Goal: Use online tool/utility: Utilize a website feature to perform a specific function

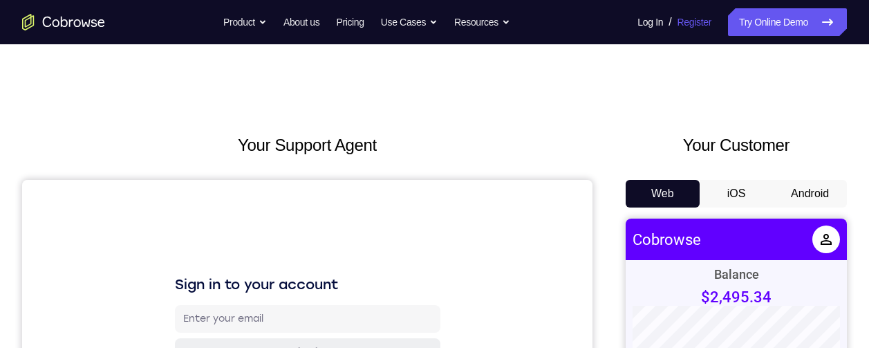
scroll to position [73, 0]
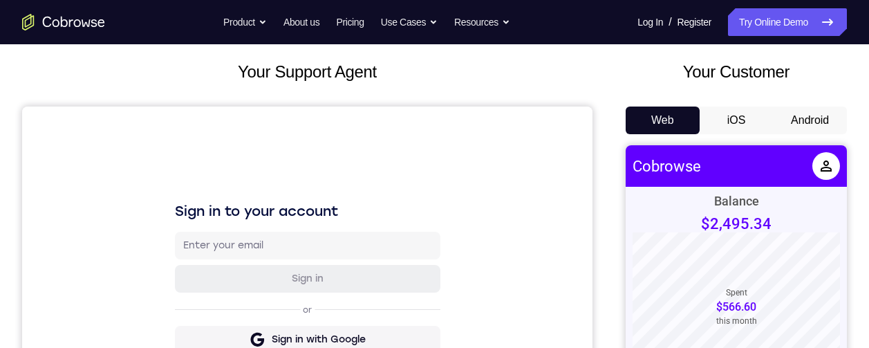
click at [786, 111] on button "Android" at bounding box center [810, 120] width 74 height 28
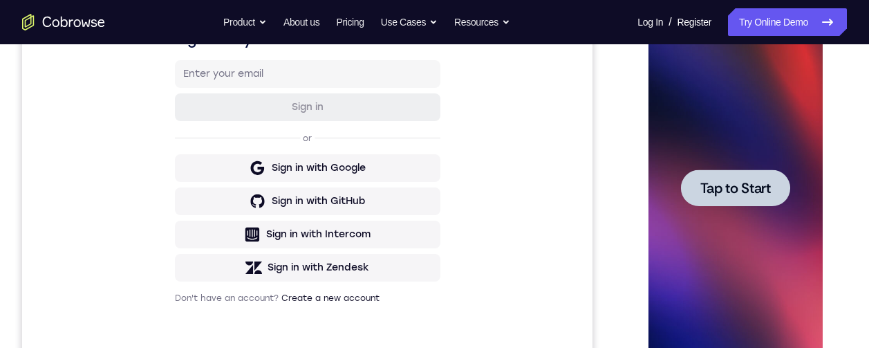
scroll to position [0, 0]
click at [772, 200] on div at bounding box center [734, 187] width 109 height 37
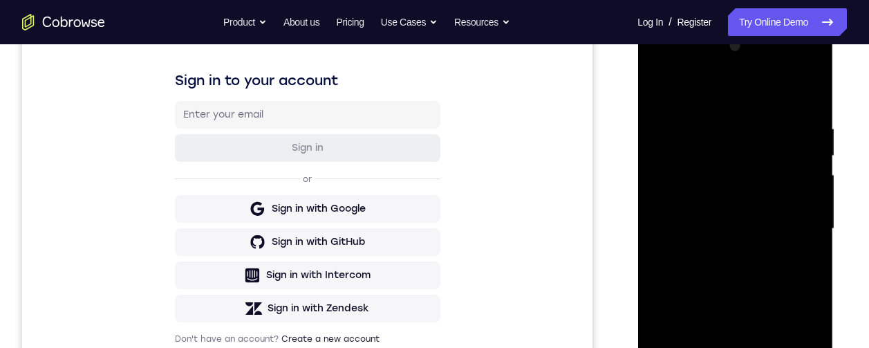
scroll to position [352, 0]
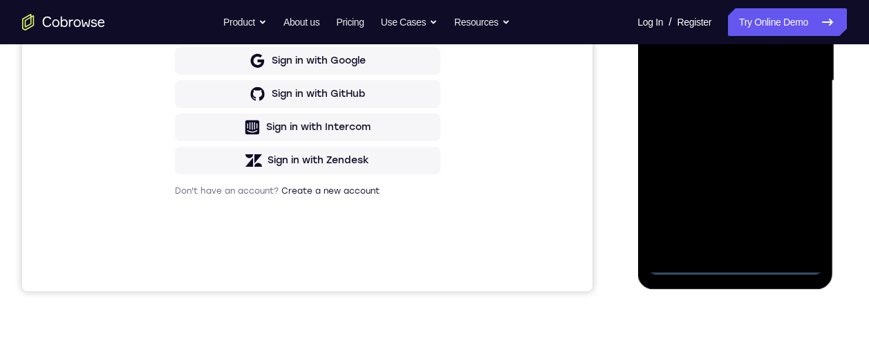
click at [739, 265] on div at bounding box center [735, 80] width 174 height 387
click at [795, 199] on div at bounding box center [735, 80] width 174 height 387
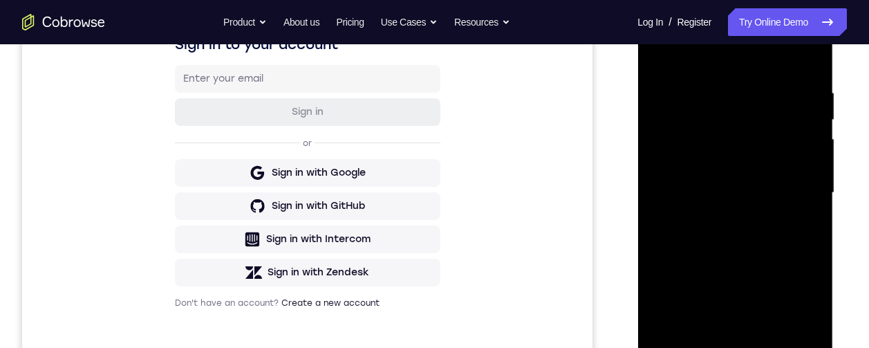
click at [737, 66] on div at bounding box center [735, 192] width 174 height 387
click at [790, 188] on div at bounding box center [735, 192] width 174 height 387
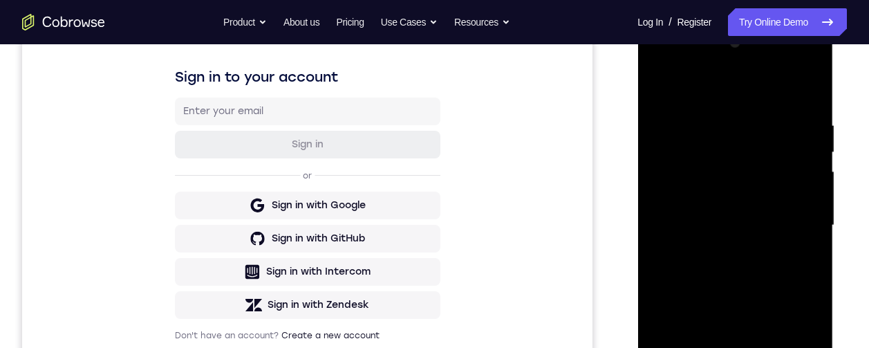
scroll to position [230, 0]
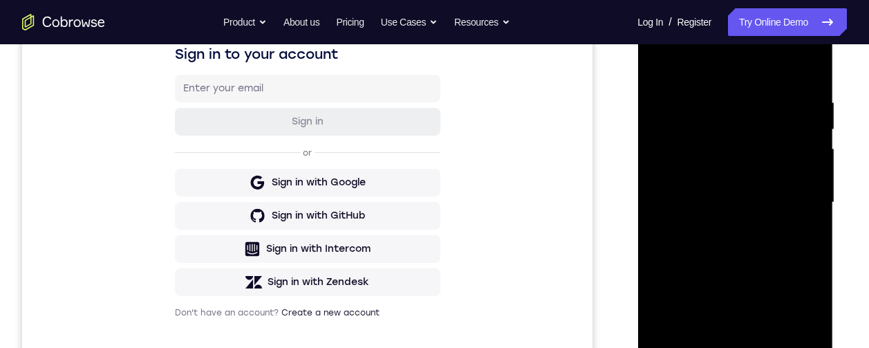
click at [714, 220] on div at bounding box center [735, 202] width 174 height 387
click at [720, 225] on div at bounding box center [735, 202] width 174 height 387
click at [710, 180] on div at bounding box center [735, 202] width 174 height 387
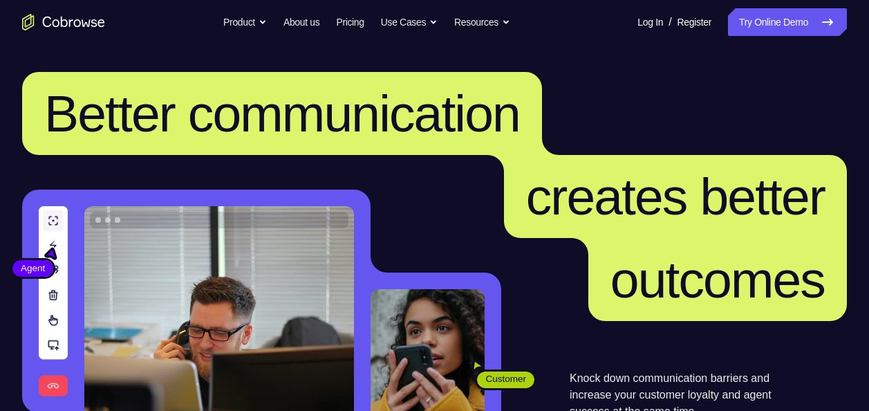
click at [766, 29] on link "Try Online Demo" at bounding box center [787, 22] width 119 height 28
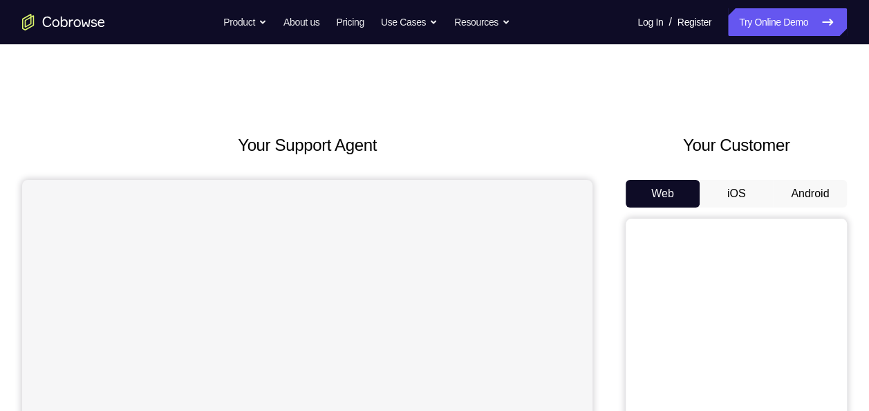
click at [825, 192] on button "Android" at bounding box center [810, 194] width 74 height 28
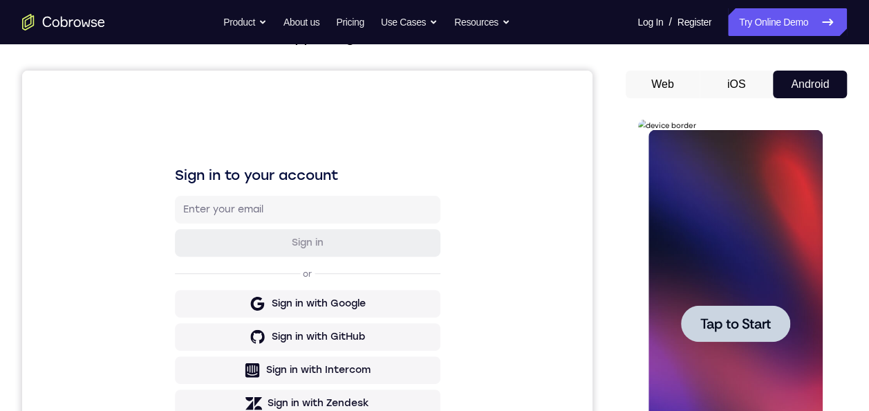
drag, startPoint x: 719, startPoint y: 285, endPoint x: 742, endPoint y: 315, distance: 37.6
click at [742, 317] on span "Tap to Start" at bounding box center [734, 324] width 70 height 14
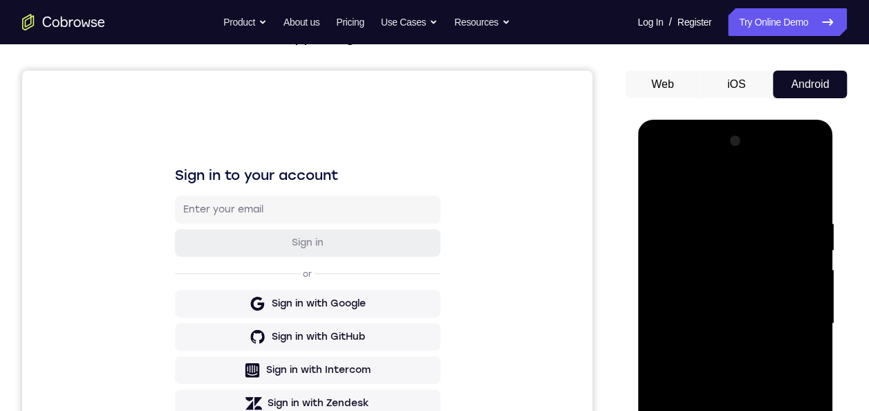
scroll to position [272, 0]
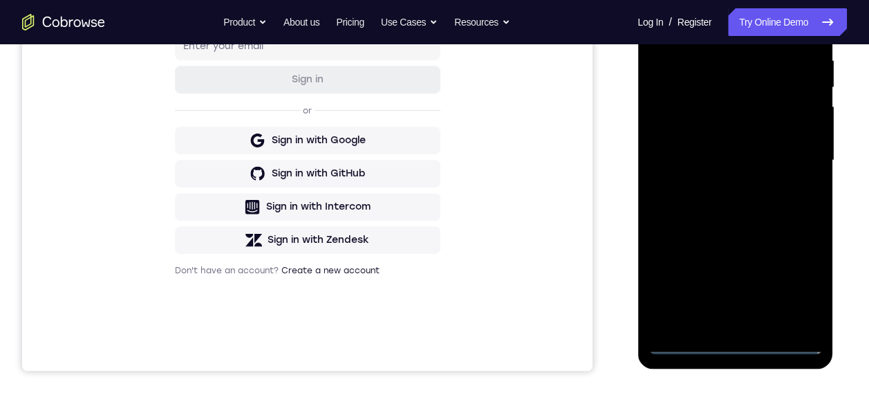
click at [742, 345] on div at bounding box center [735, 160] width 174 height 387
click at [809, 284] on div at bounding box center [735, 160] width 174 height 387
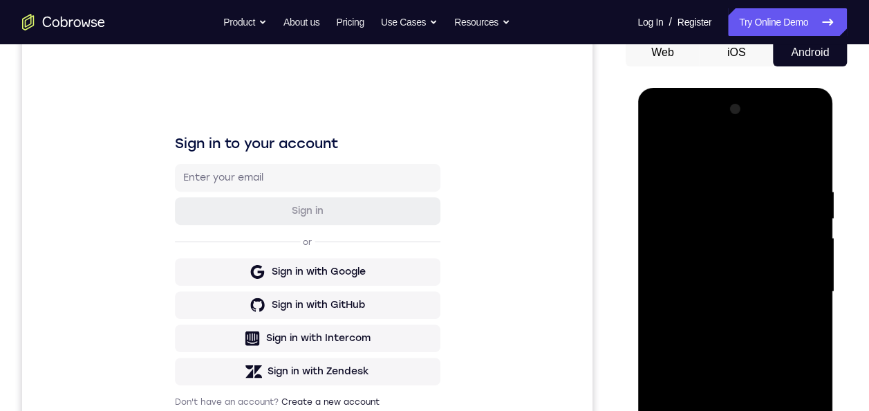
click at [743, 155] on div at bounding box center [735, 291] width 174 height 387
click at [789, 276] on div at bounding box center [735, 291] width 174 height 387
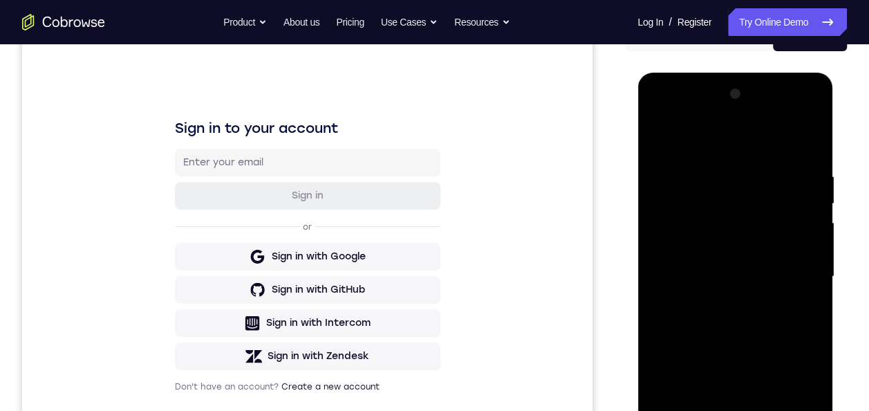
click at [716, 297] on div at bounding box center [735, 276] width 174 height 387
click at [711, 264] on div at bounding box center [735, 276] width 174 height 387
click at [810, 363] on div at bounding box center [735, 276] width 174 height 387
click at [798, 359] on div at bounding box center [735, 276] width 174 height 387
click at [802, 386] on div at bounding box center [735, 276] width 174 height 387
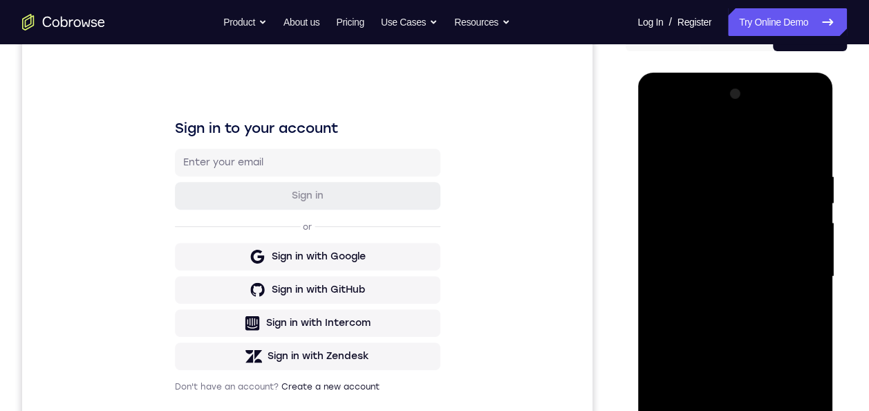
click at [670, 382] on div at bounding box center [735, 276] width 174 height 387
click at [809, 398] on div at bounding box center [735, 276] width 174 height 387
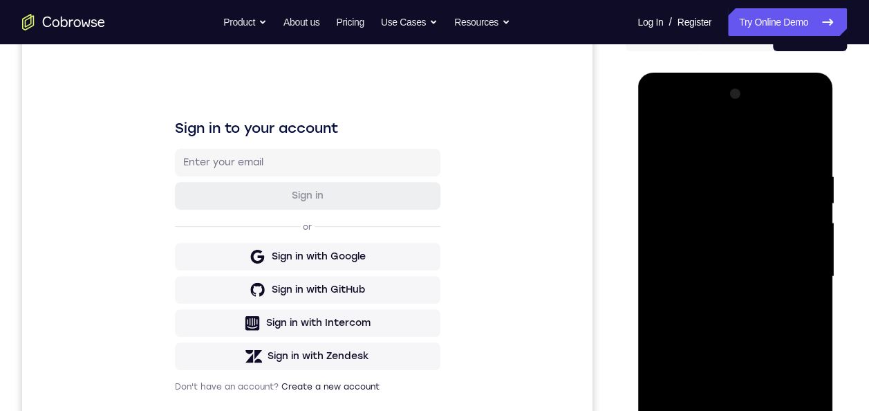
click at [809, 398] on div at bounding box center [735, 276] width 174 height 387
click at [811, 403] on div at bounding box center [735, 276] width 174 height 387
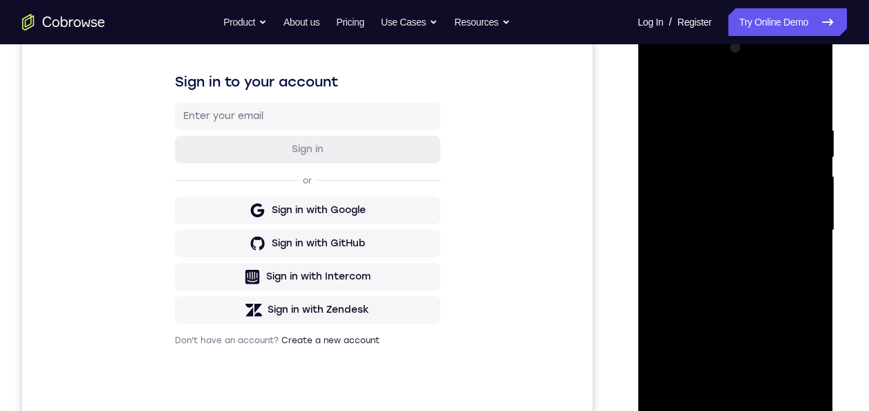
click at [816, 315] on div at bounding box center [735, 230] width 174 height 387
click at [791, 312] on div at bounding box center [735, 230] width 174 height 387
click at [801, 326] on div at bounding box center [735, 230] width 174 height 387
click at [811, 361] on div at bounding box center [735, 230] width 174 height 387
click at [802, 341] on div at bounding box center [735, 230] width 174 height 387
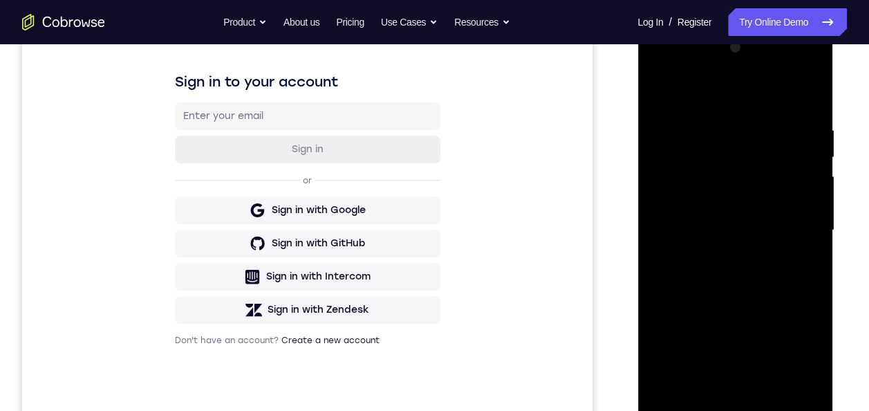
click at [666, 332] on div at bounding box center [735, 230] width 174 height 387
click at [692, 306] on div at bounding box center [735, 230] width 174 height 387
click at [681, 341] on div at bounding box center [735, 230] width 174 height 387
click at [789, 359] on div at bounding box center [735, 230] width 174 height 387
click at [671, 335] on div at bounding box center [735, 230] width 174 height 387
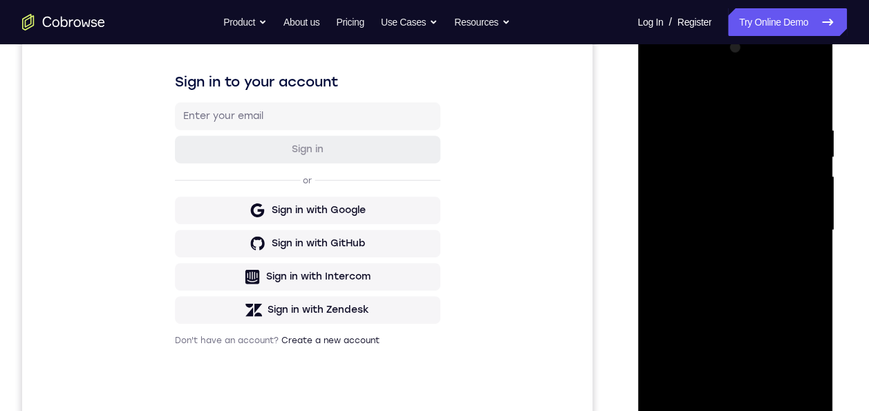
click at [726, 310] on div at bounding box center [735, 230] width 174 height 387
click at [737, 334] on div at bounding box center [735, 230] width 174 height 387
click at [783, 366] on div at bounding box center [735, 230] width 174 height 387
click at [666, 339] on div at bounding box center [735, 230] width 174 height 387
click at [780, 317] on div at bounding box center [735, 230] width 174 height 387
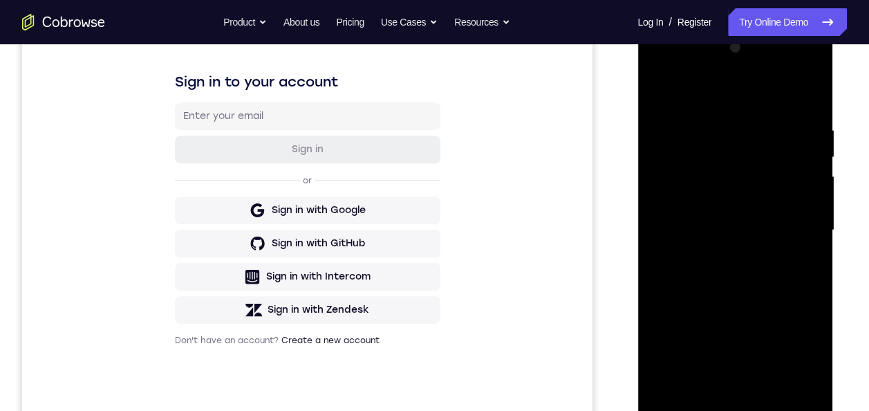
click at [804, 334] on div at bounding box center [735, 230] width 174 height 387
click at [789, 385] on div at bounding box center [735, 230] width 174 height 387
click at [721, 364] on div at bounding box center [735, 230] width 174 height 387
click at [793, 312] on div at bounding box center [735, 230] width 174 height 387
click at [782, 362] on div at bounding box center [735, 230] width 174 height 387
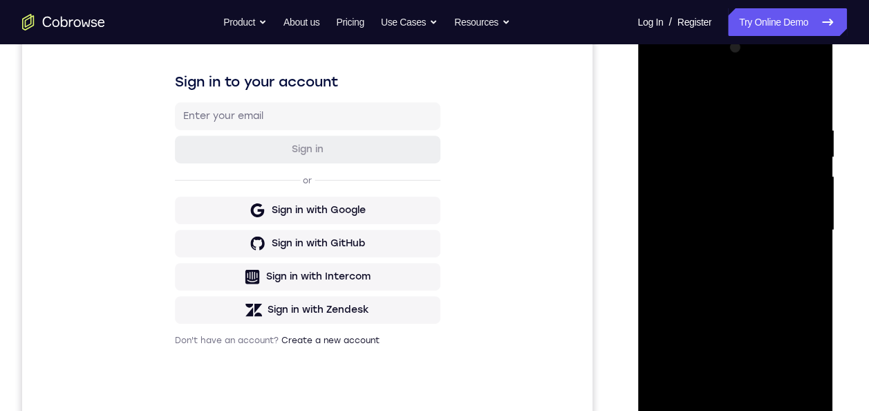
click at [709, 209] on div at bounding box center [735, 230] width 174 height 387
click at [664, 334] on div at bounding box center [735, 230] width 174 height 387
click at [718, 338] on div at bounding box center [735, 230] width 174 height 387
click at [717, 366] on div at bounding box center [735, 230] width 174 height 387
click at [783, 358] on div at bounding box center [735, 230] width 174 height 387
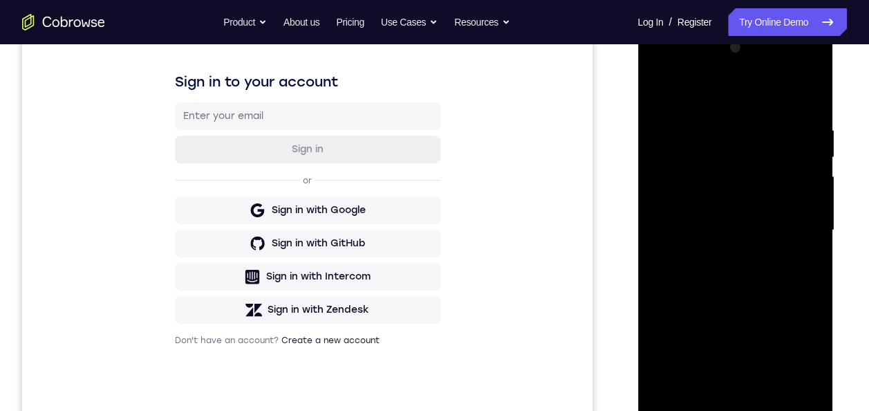
click at [669, 382] on div at bounding box center [735, 230] width 174 height 387
click at [812, 337] on div at bounding box center [735, 230] width 174 height 387
click at [689, 309] on div at bounding box center [735, 230] width 174 height 387
click at [644, 310] on div at bounding box center [735, 232] width 196 height 412
click at [653, 312] on div at bounding box center [735, 230] width 174 height 387
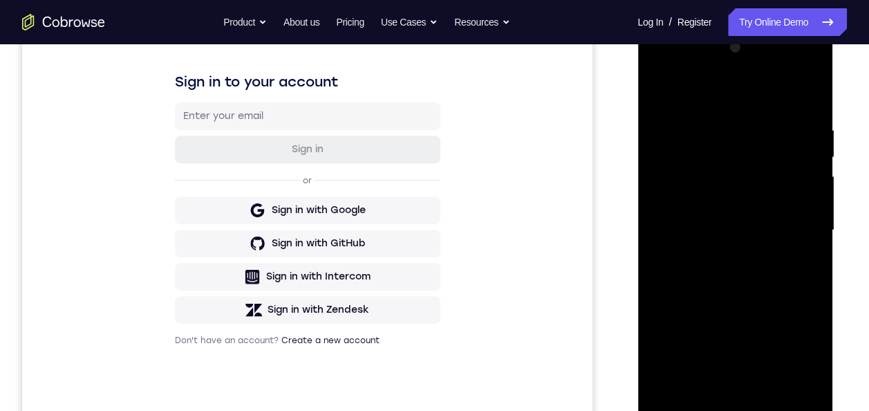
click at [657, 312] on div at bounding box center [735, 230] width 174 height 387
click at [671, 311] on div at bounding box center [735, 230] width 174 height 387
click at [812, 312] on div at bounding box center [735, 230] width 174 height 387
click at [677, 312] on div at bounding box center [735, 230] width 174 height 387
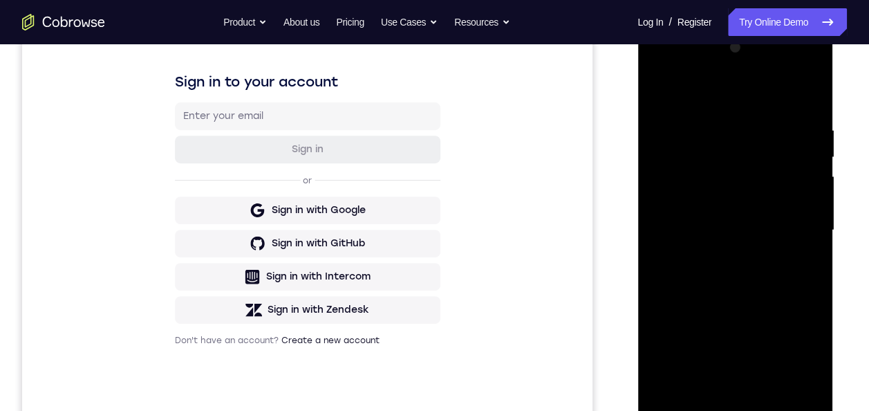
click at [693, 313] on div at bounding box center [735, 230] width 174 height 387
click at [742, 222] on div at bounding box center [735, 230] width 174 height 387
click at [744, 267] on div at bounding box center [735, 230] width 174 height 387
click at [803, 246] on div at bounding box center [735, 230] width 174 height 387
click at [694, 202] on div at bounding box center [735, 230] width 174 height 387
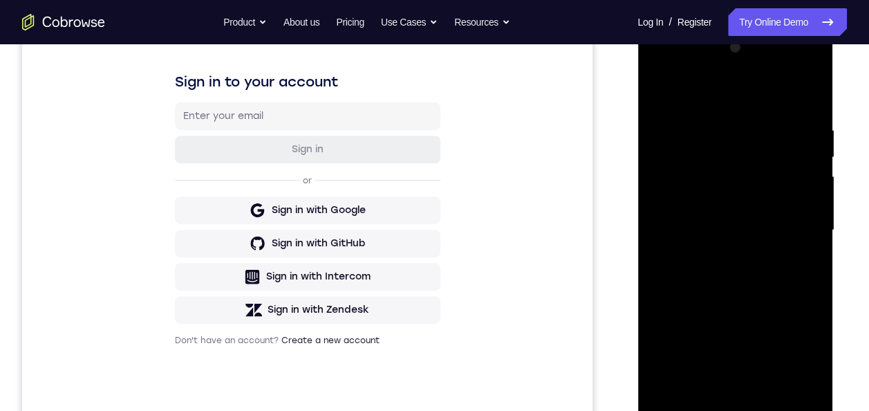
click at [759, 235] on div at bounding box center [735, 230] width 174 height 387
click at [708, 272] on div at bounding box center [735, 230] width 174 height 387
click at [696, 249] on div at bounding box center [735, 230] width 174 height 387
click at [675, 292] on div at bounding box center [735, 230] width 174 height 387
click at [728, 228] on div at bounding box center [735, 230] width 174 height 387
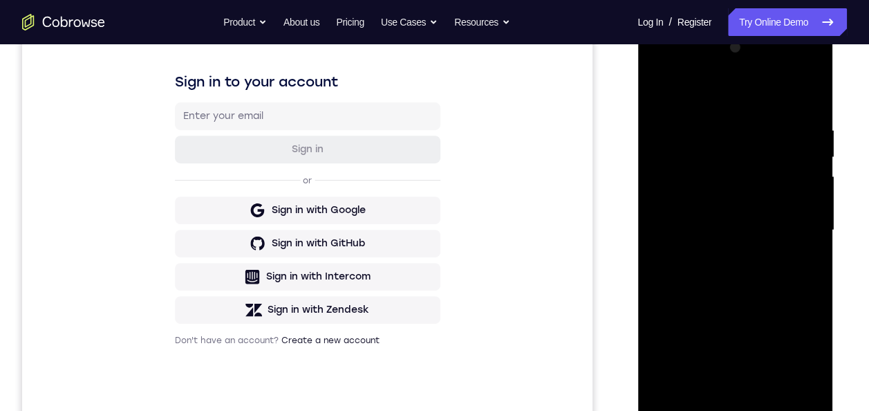
click at [771, 272] on div at bounding box center [735, 230] width 174 height 387
click at [776, 285] on div at bounding box center [735, 230] width 174 height 387
drag, startPoint x: 754, startPoint y: 331, endPoint x: 765, endPoint y: 266, distance: 65.9
click at [764, 266] on div at bounding box center [735, 230] width 174 height 387
click at [812, 200] on div at bounding box center [735, 230] width 174 height 387
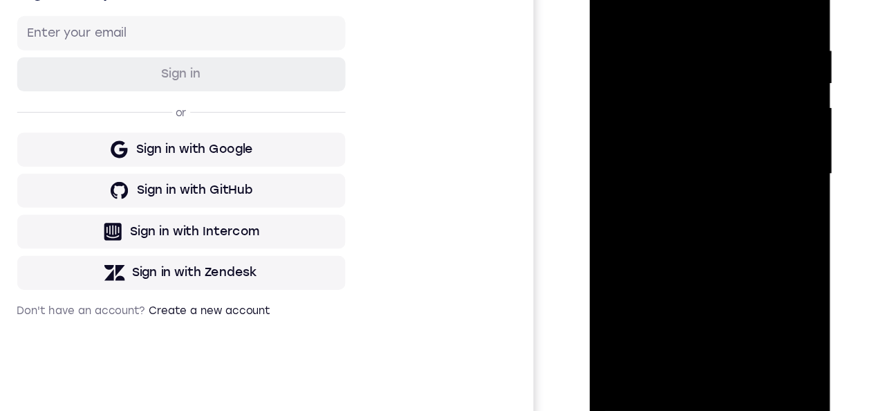
click at [713, 203] on div at bounding box center [686, 126] width 174 height 387
click at [683, 82] on div at bounding box center [686, 126] width 174 height 387
click at [634, 253] on div at bounding box center [686, 126] width 174 height 387
drag, startPoint x: 634, startPoint y: 253, endPoint x: 636, endPoint y: 246, distance: 7.2
click at [634, 253] on div at bounding box center [686, 126] width 174 height 387
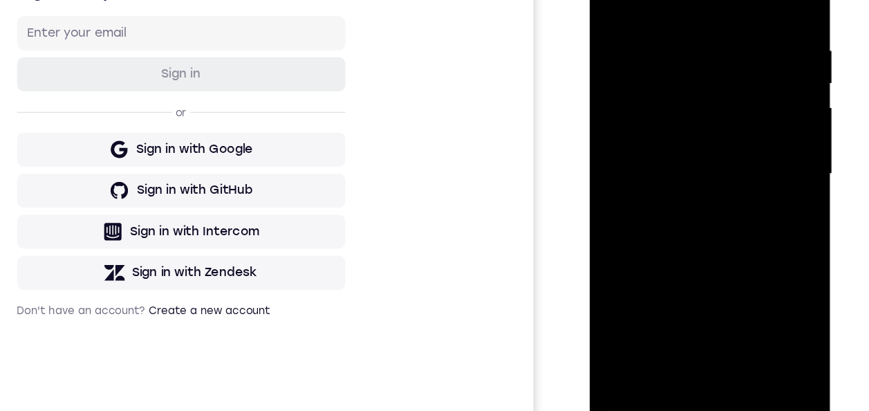
click at [607, 0] on div at bounding box center [686, 126] width 174 height 387
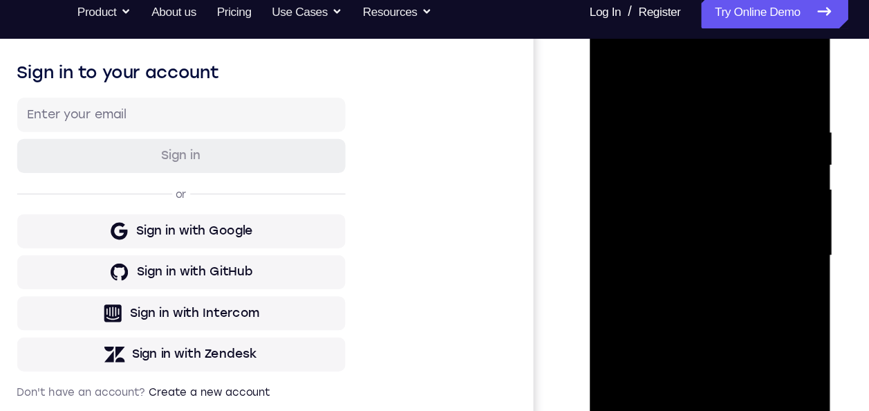
click at [765, 128] on div at bounding box center [686, 207] width 174 height 387
click at [612, 69] on div at bounding box center [686, 207] width 174 height 387
click at [668, 88] on div at bounding box center [686, 207] width 174 height 387
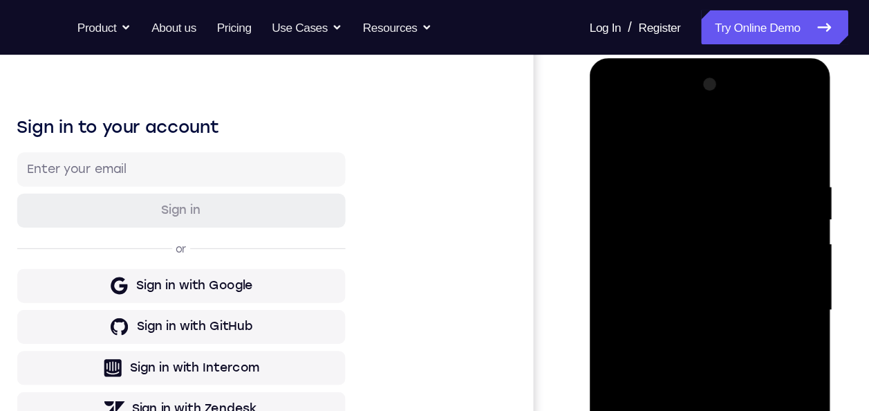
click at [741, 410] on div at bounding box center [686, 261] width 174 height 387
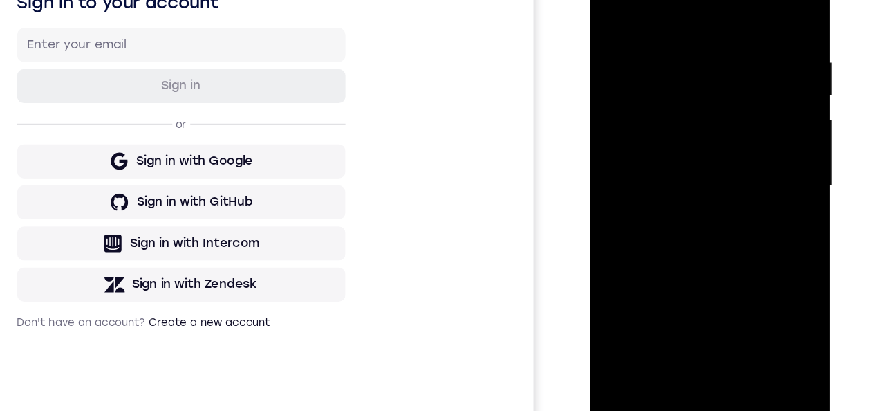
drag, startPoint x: 768, startPoint y: 189, endPoint x: 676, endPoint y: 189, distance: 92.6
click at [672, 189] on div at bounding box center [686, 138] width 174 height 387
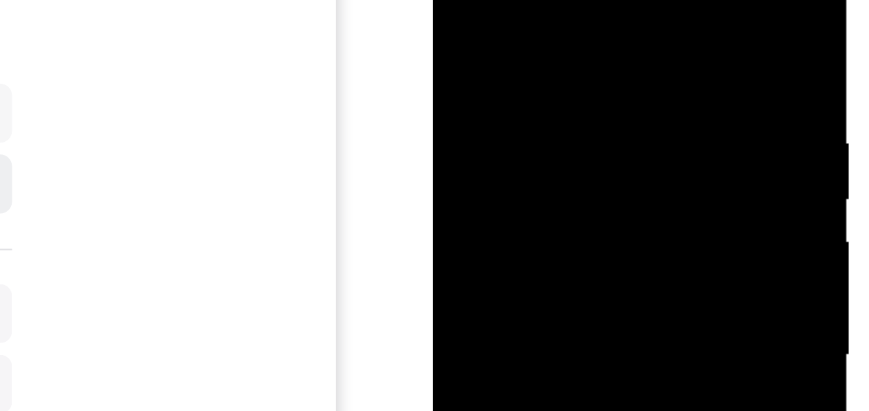
scroll to position [203, 0]
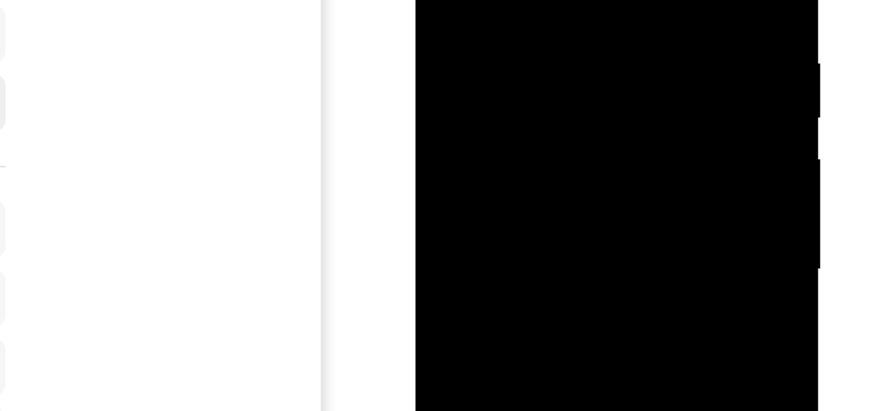
click at [565, 69] on div at bounding box center [511, 51] width 174 height 387
drag, startPoint x: 565, startPoint y: 99, endPoint x: 548, endPoint y: 140, distance: 44.7
click at [565, 69] on div at bounding box center [511, 51] width 174 height 387
